Goal: Information Seeking & Learning: Learn about a topic

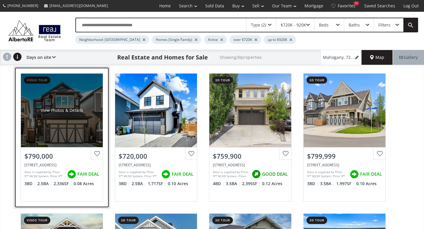
click at [88, 123] on div "View Photos & Details" at bounding box center [62, 111] width 82 height 74
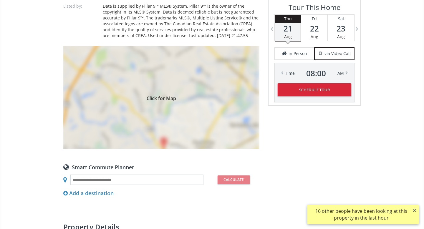
scroll to position [461, 0]
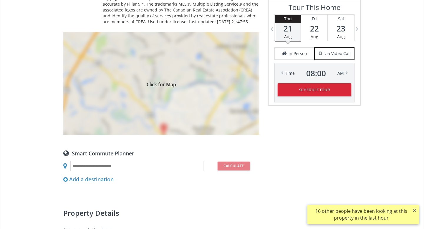
click at [212, 113] on div "Click for Map" at bounding box center [161, 83] width 196 height 103
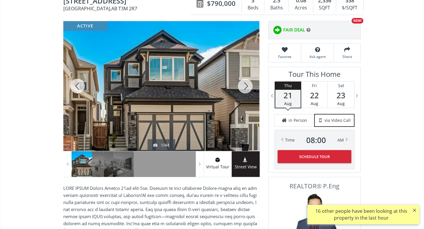
scroll to position [66, 0]
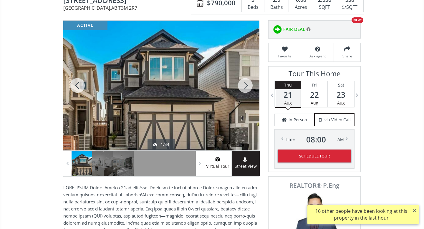
click at [244, 163] on span "Street View" at bounding box center [246, 166] width 28 height 7
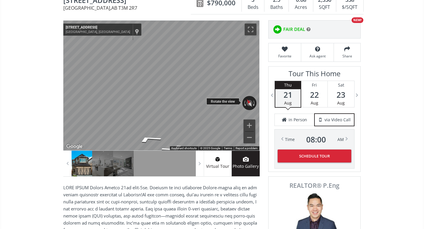
click at [131, 104] on div "← Move left → Move right ↑ Move up ↓ Move down + Zoom in - Zoom out [STREET_ADD…" at bounding box center [161, 86] width 196 height 130
drag, startPoint x: 215, startPoint y: 97, endPoint x: 272, endPoint y: 104, distance: 57.8
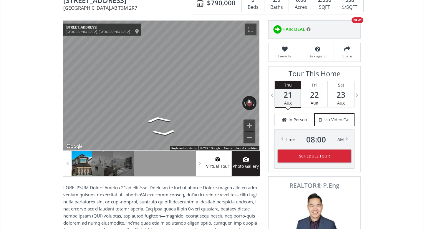
scroll to position [0, 0]
